Goal: Navigation & Orientation: Go to known website

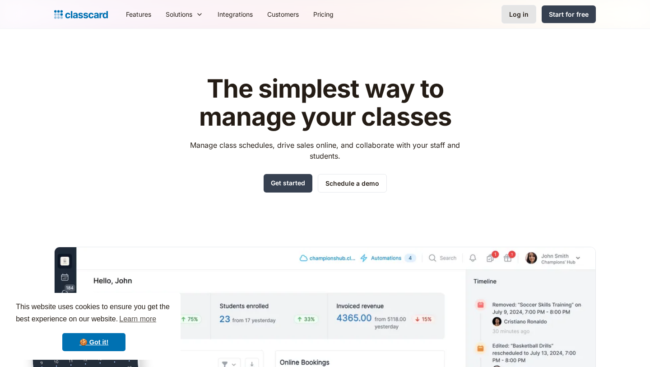
click at [524, 19] on div "Log in" at bounding box center [518, 13] width 19 height 9
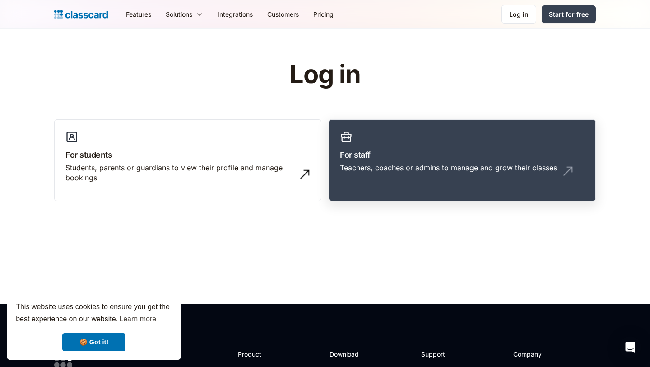
click at [405, 162] on link "For staff Teachers, coaches or admins to manage and grow their classes" at bounding box center [462, 160] width 267 height 82
